Goal: Answer question/provide support: Share knowledge or assist other users

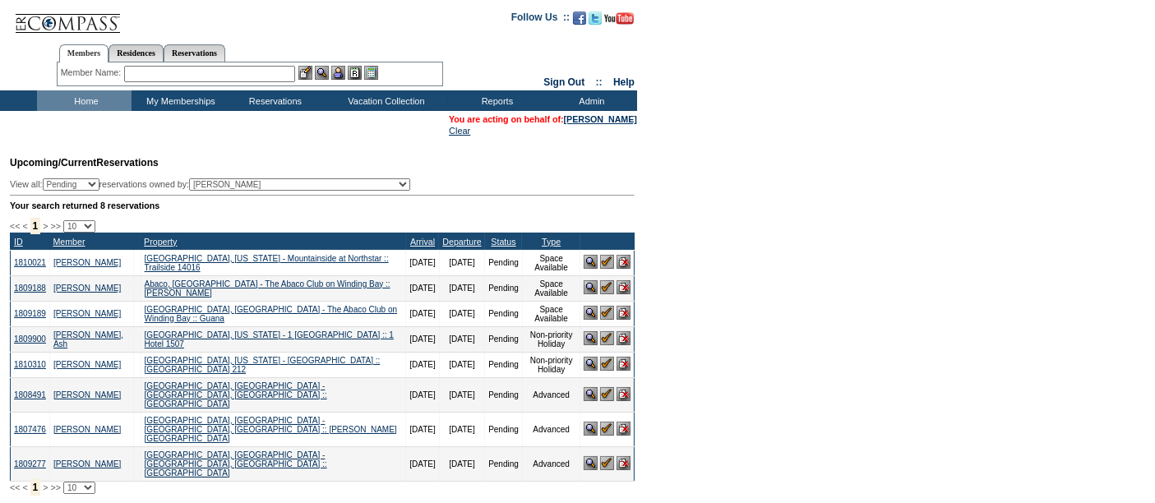
click at [604, 266] on img at bounding box center [607, 262] width 14 height 14
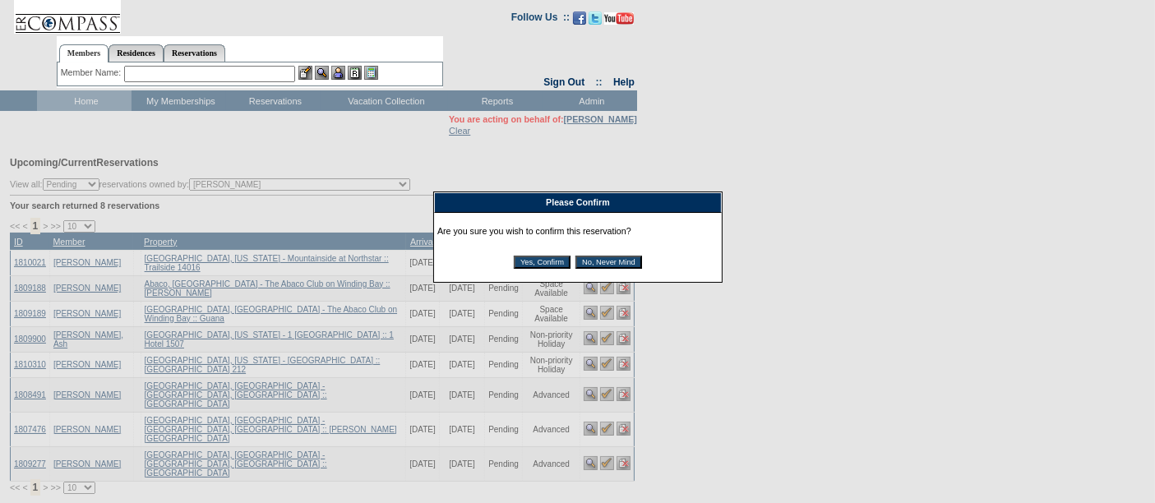
click at [527, 264] on input "Yes, Confirm" at bounding box center [542, 262] width 57 height 13
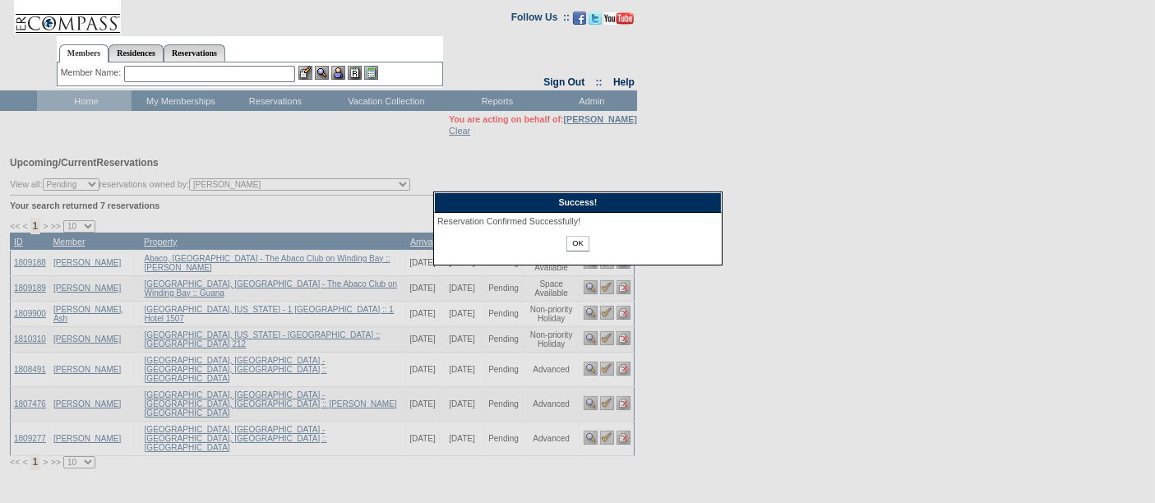
click at [574, 240] on input "OK" at bounding box center [578, 244] width 22 height 16
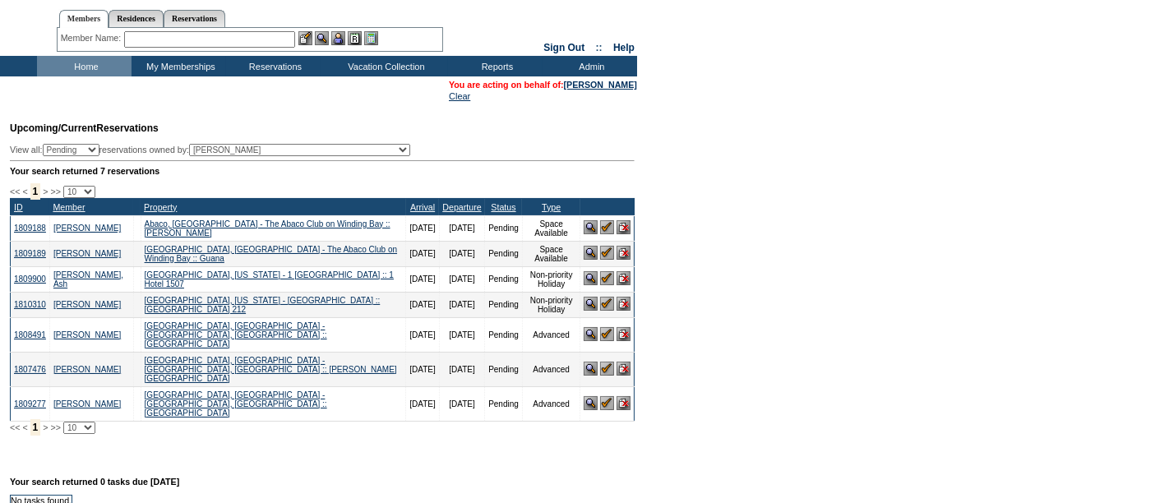
scroll to position [39, 0]
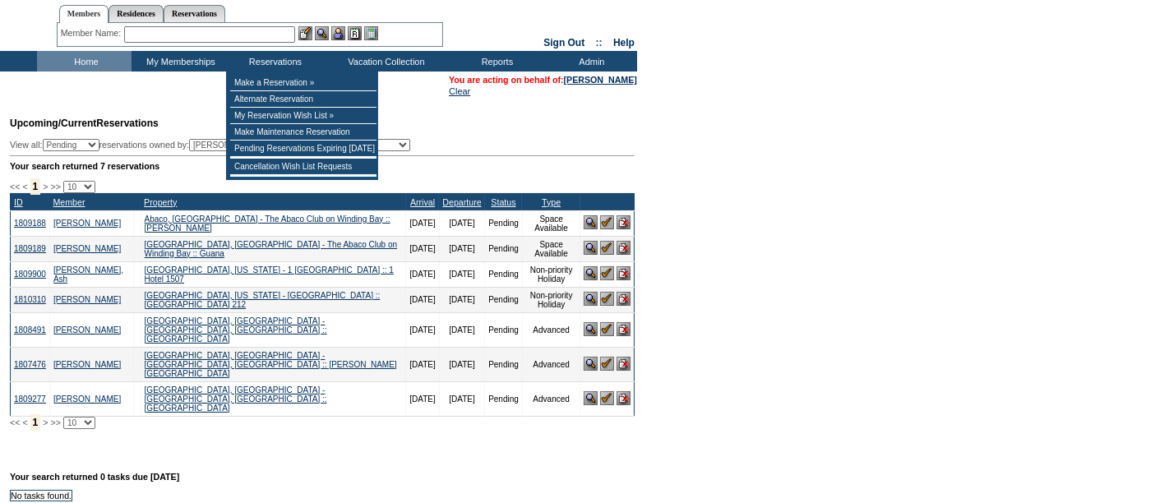
click at [271, 32] on input "text" at bounding box center [209, 34] width 171 height 16
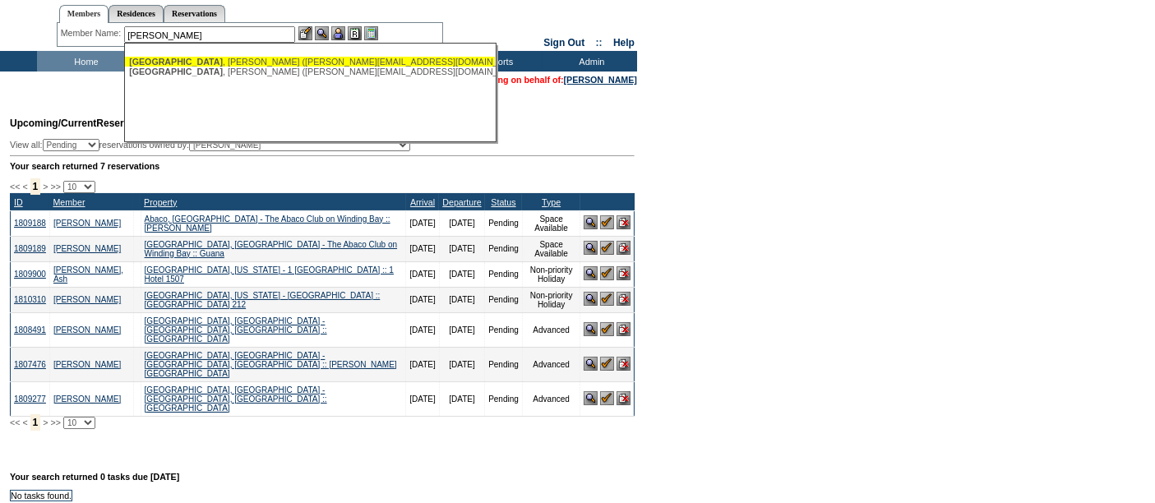
click at [253, 60] on div "Goldburg , James (jim@fridaygroup.au)" at bounding box center [310, 62] width 362 height 10
type input "Goldburg, James (jim@fridaygroup.au)"
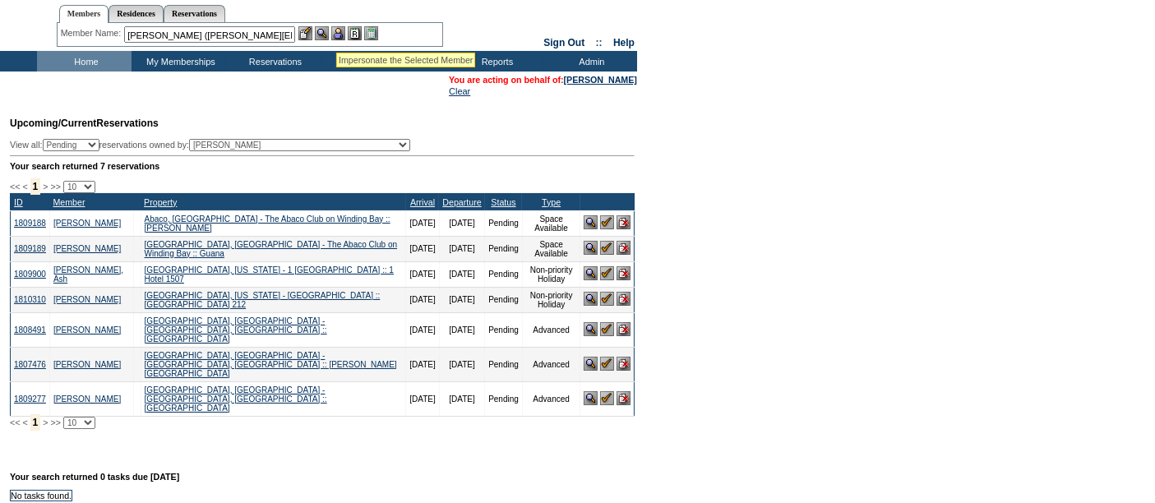
click at [336, 31] on img at bounding box center [338, 33] width 14 height 14
click at [321, 33] on img at bounding box center [322, 33] width 14 height 14
